Goal: Information Seeking & Learning: Learn about a topic

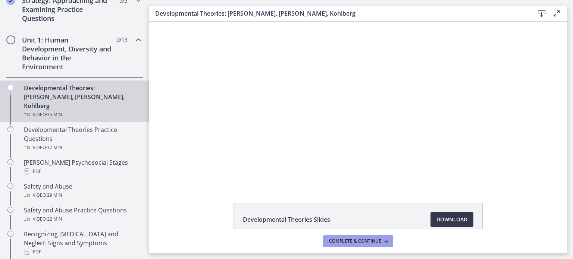
click at [365, 242] on span "Complete & continue" at bounding box center [355, 241] width 52 height 6
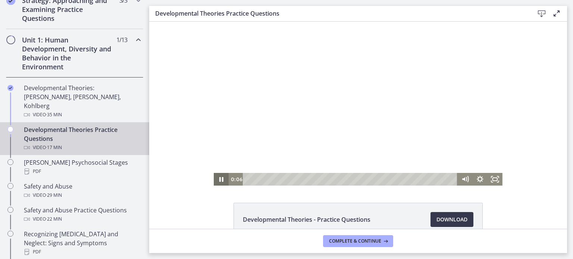
click at [220, 179] on icon "Pause" at bounding box center [221, 179] width 4 height 5
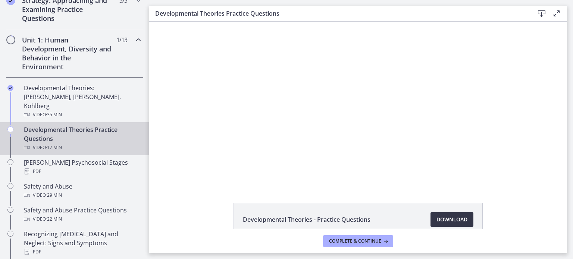
click at [451, 221] on span "Download Opens in a new window" at bounding box center [451, 219] width 31 height 9
click at [370, 245] on button "Complete & continue" at bounding box center [358, 241] width 70 height 12
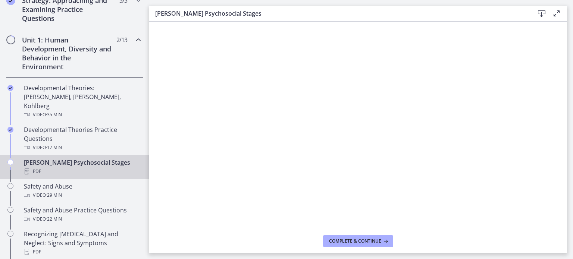
click at [542, 10] on icon at bounding box center [541, 13] width 9 height 9
click at [354, 243] on span "Complete & continue" at bounding box center [355, 241] width 52 height 6
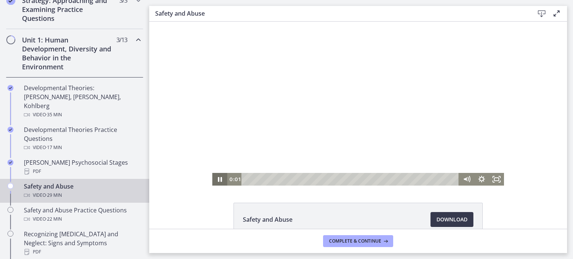
click at [221, 178] on icon "Pause" at bounding box center [220, 179] width 4 height 5
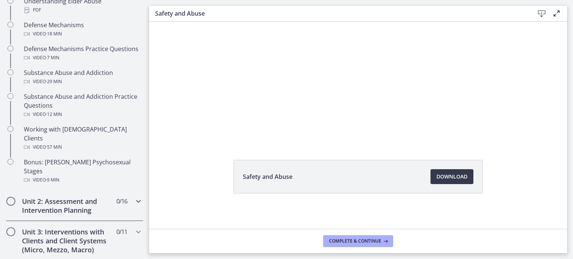
scroll to position [562, 0]
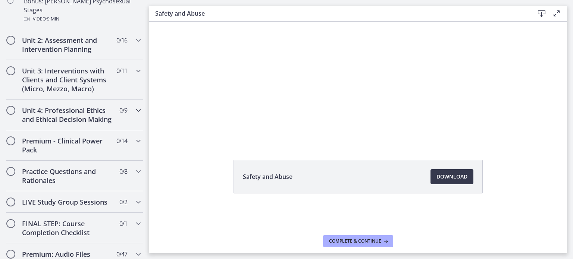
click at [122, 100] on div "Unit 4: Professional Ethics and Ethical Decision Making 0 / 9 Completed" at bounding box center [74, 115] width 137 height 31
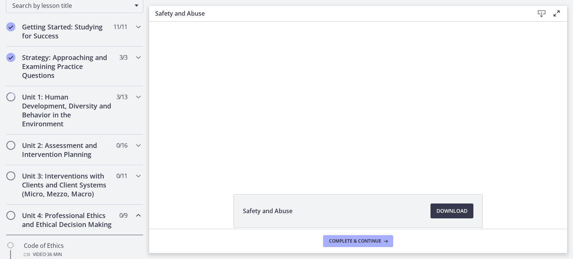
scroll to position [0, 0]
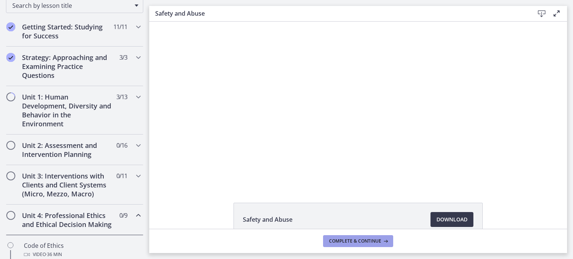
click at [361, 243] on span "Complete & continue" at bounding box center [355, 241] width 52 height 6
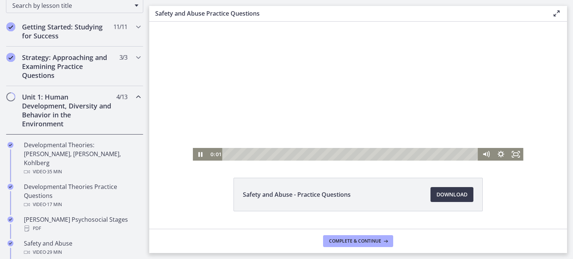
scroll to position [30, 0]
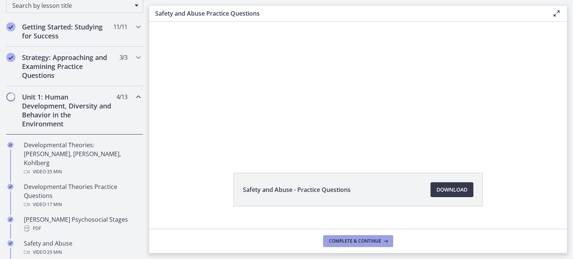
click at [352, 241] on span "Complete & continue" at bounding box center [355, 241] width 52 height 6
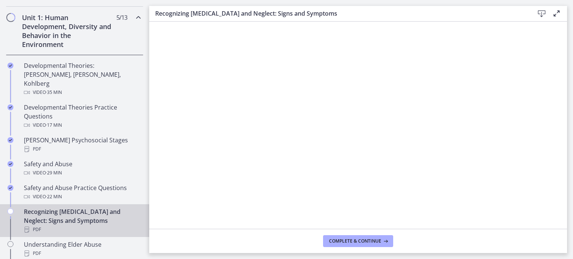
scroll to position [251, 0]
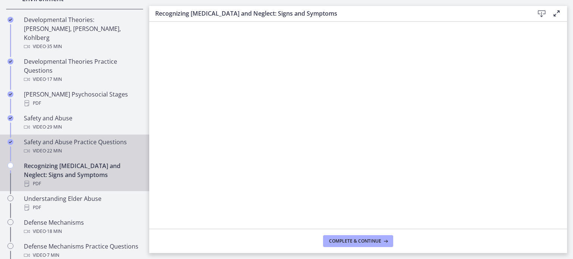
click at [64, 138] on div "Safety and Abuse Practice Questions Video · 22 min" at bounding box center [82, 147] width 116 height 18
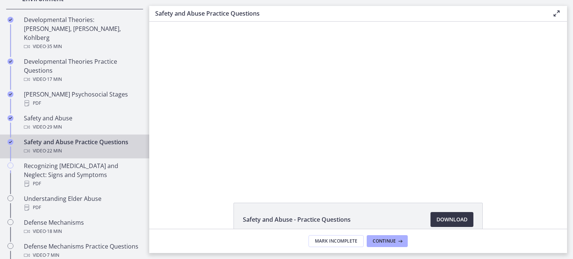
click at [439, 220] on span "Download Opens in a new window" at bounding box center [451, 219] width 31 height 9
